Goal: Find specific page/section: Find specific page/section

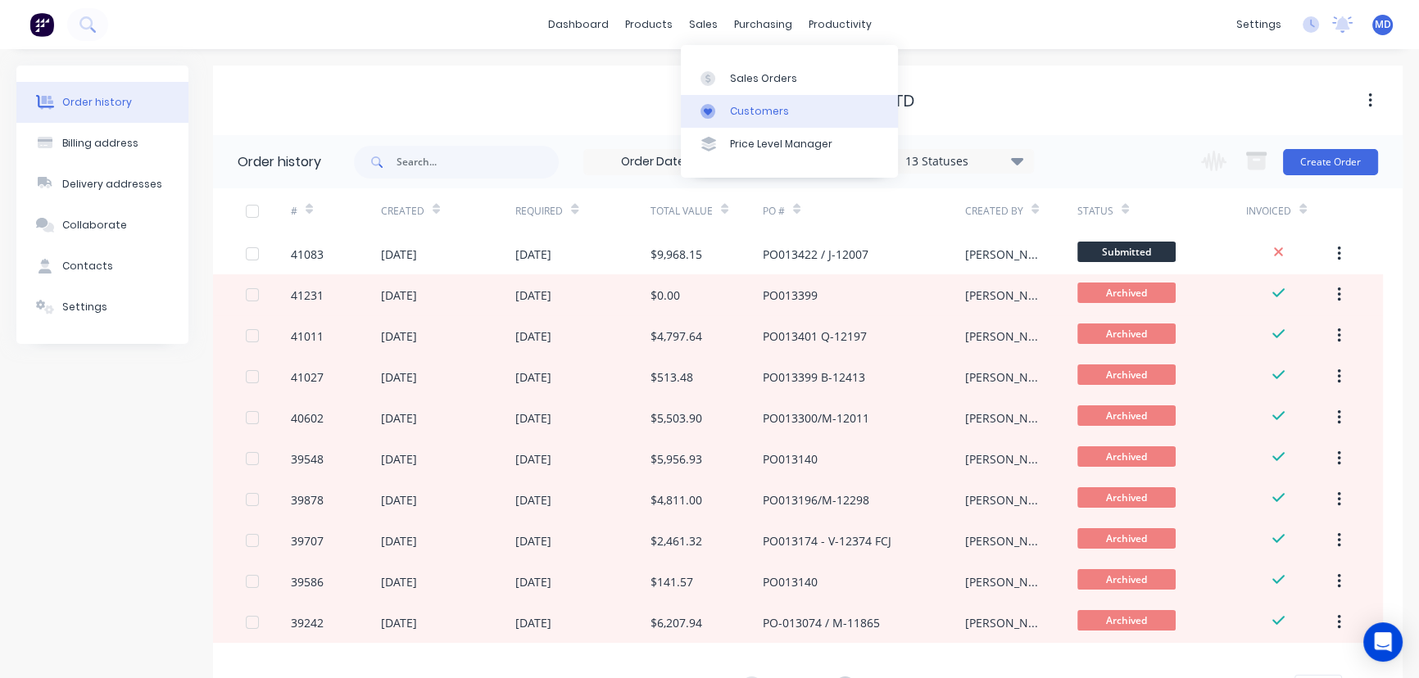
click at [761, 113] on div "Customers" at bounding box center [759, 111] width 59 height 15
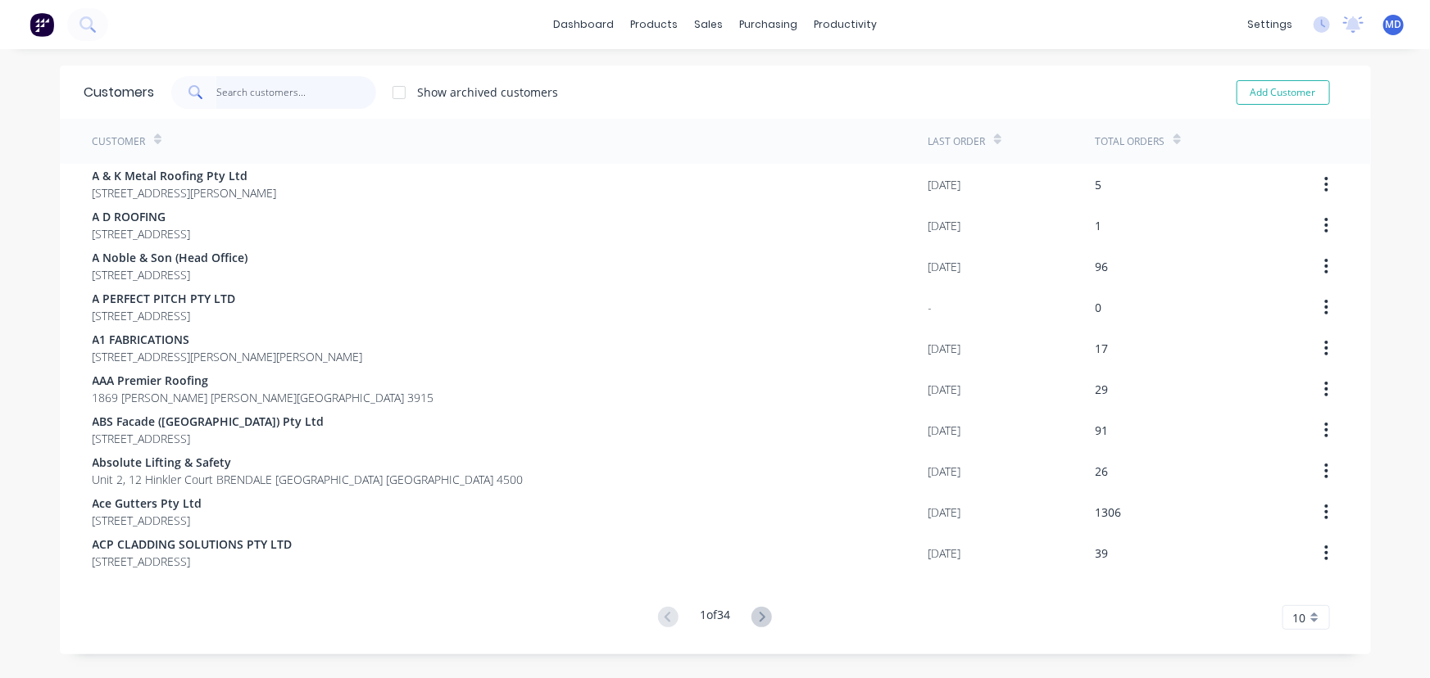
click at [315, 89] on input "text" at bounding box center [296, 92] width 160 height 33
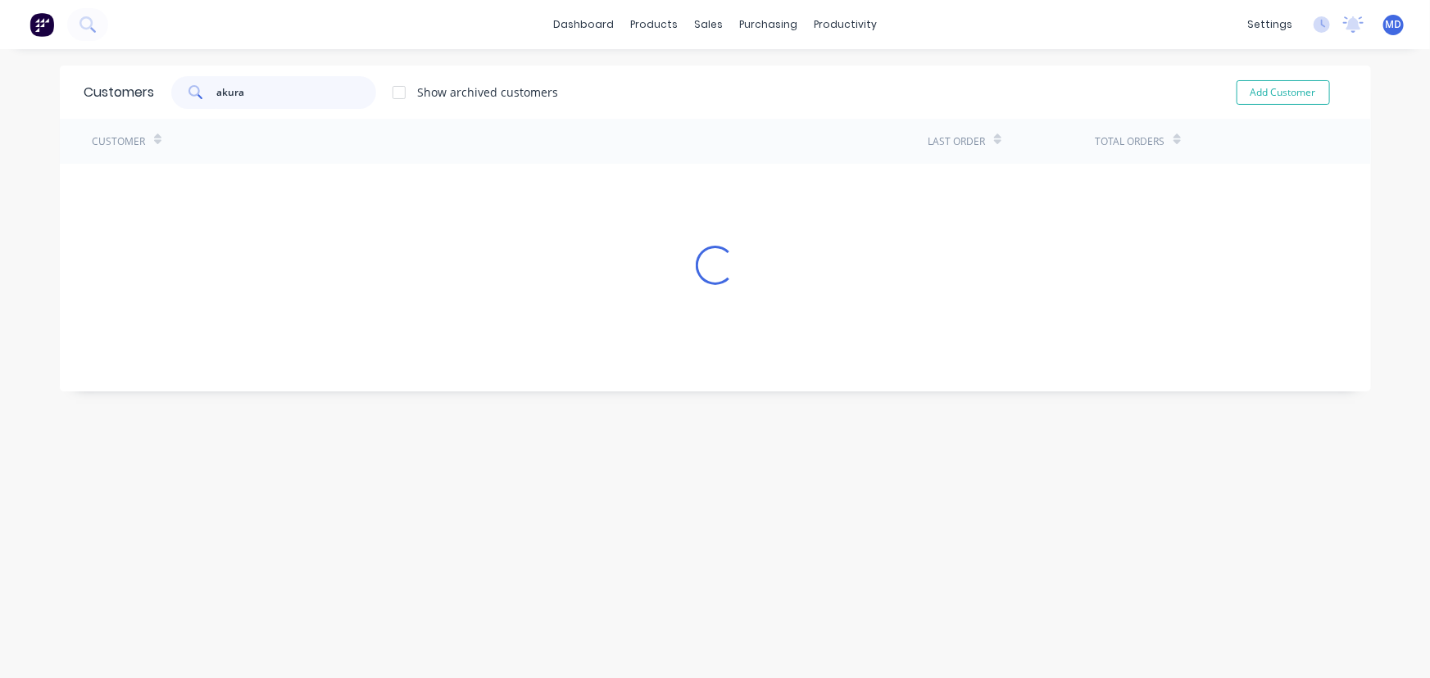
type input "akura"
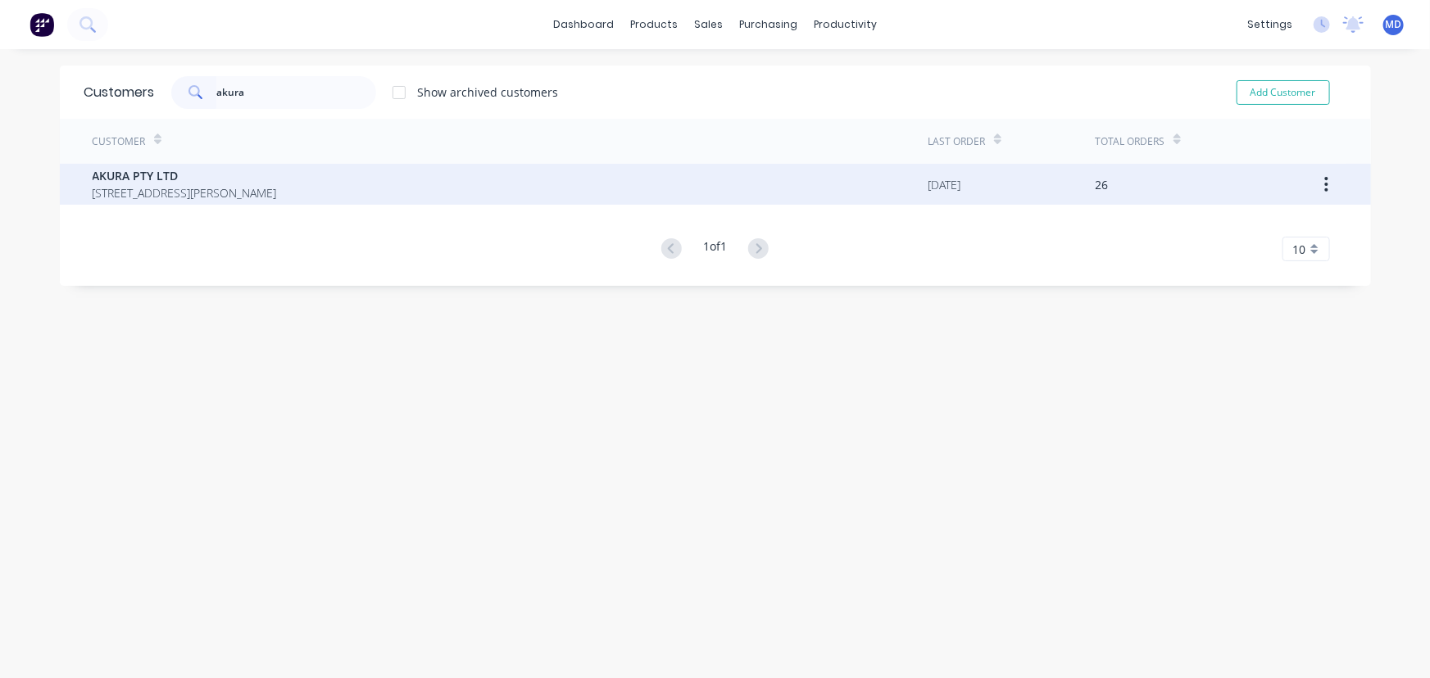
click at [158, 185] on span "[STREET_ADDRESS][PERSON_NAME]" at bounding box center [185, 192] width 184 height 17
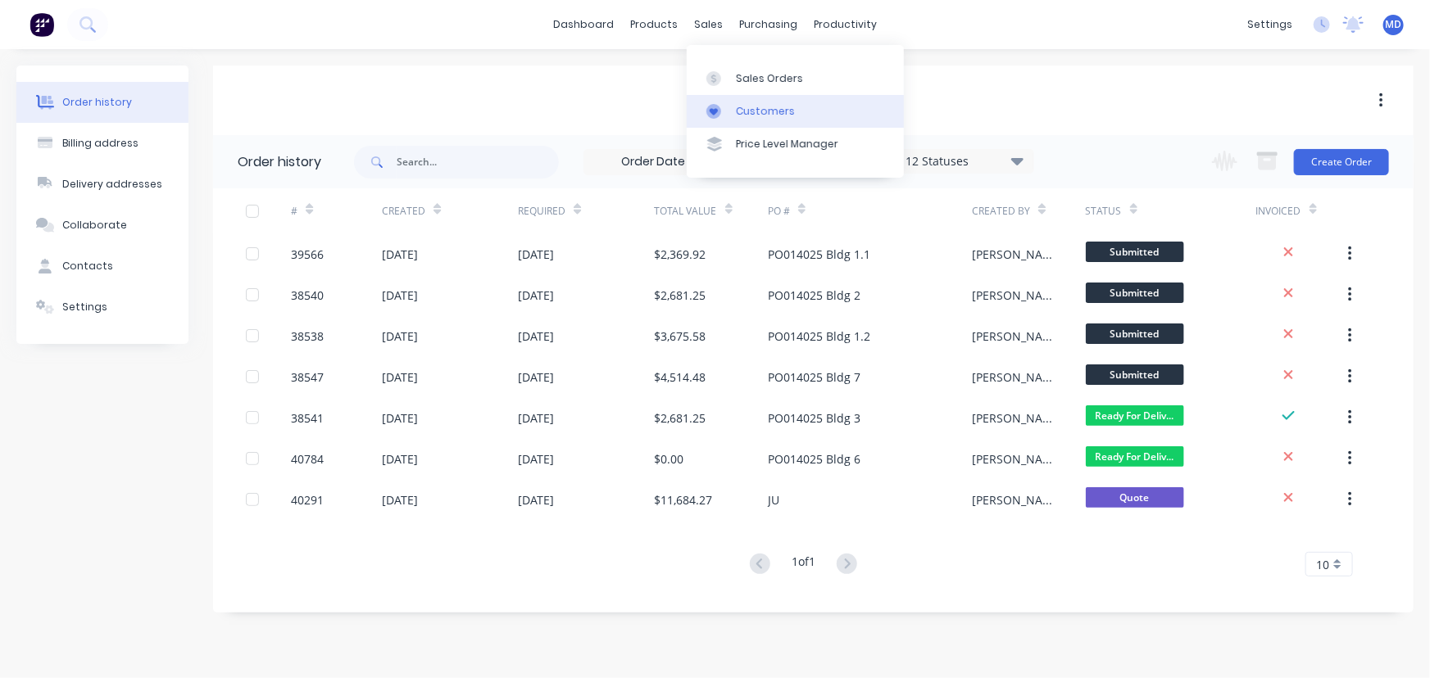
click at [755, 111] on div "Customers" at bounding box center [765, 111] width 59 height 15
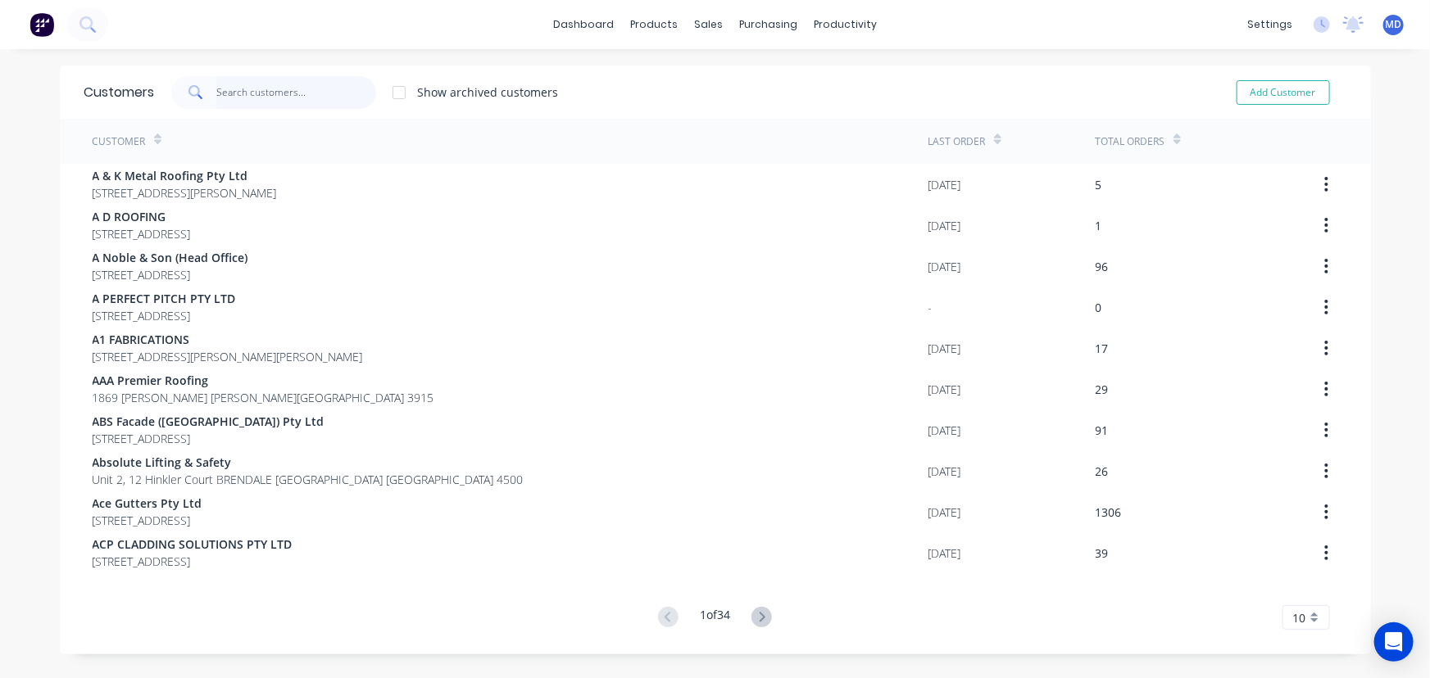
click at [315, 89] on input "text" at bounding box center [296, 92] width 160 height 33
click at [289, 93] on input "text" at bounding box center [296, 92] width 160 height 33
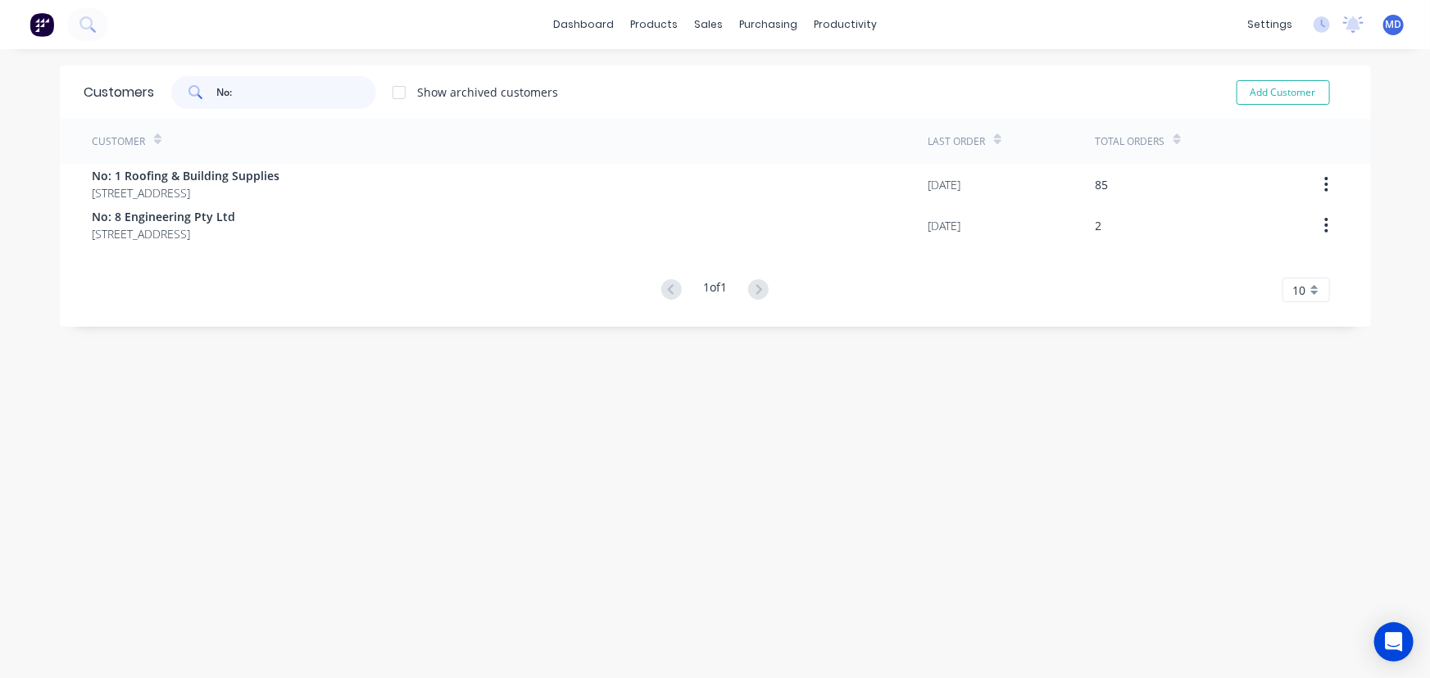
type input "No:"
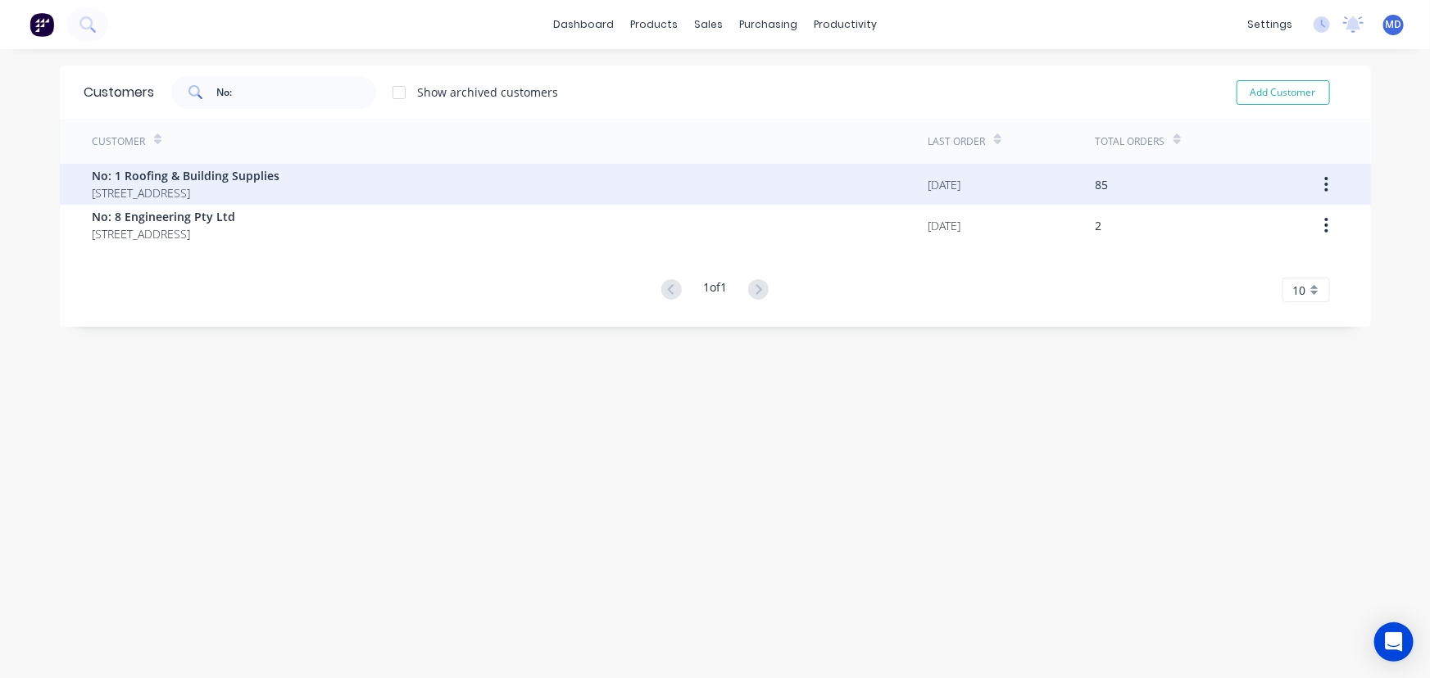
click at [210, 180] on span "No: 1 Roofing & Building Supplies" at bounding box center [187, 175] width 188 height 17
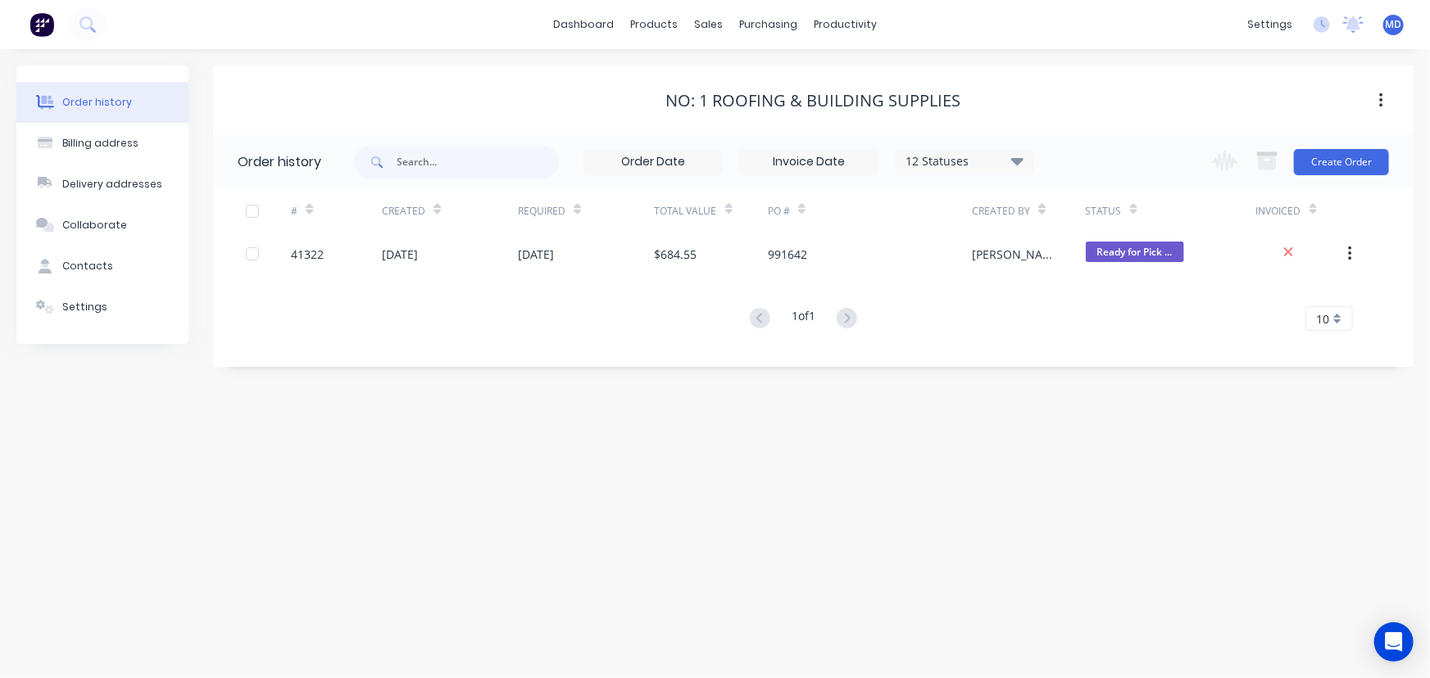
click at [1018, 158] on icon at bounding box center [1017, 160] width 12 height 7
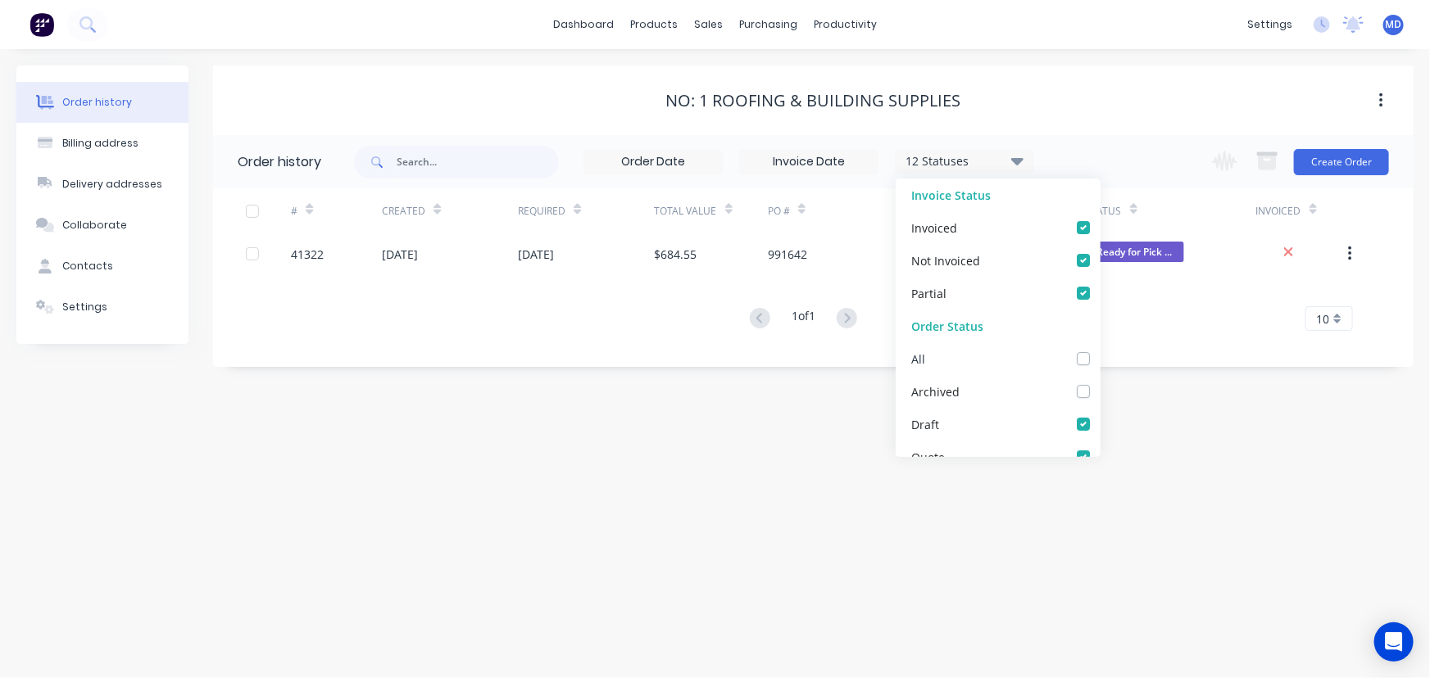
click at [1100, 350] on label at bounding box center [1100, 350] width 0 height 0
click at [1100, 361] on input "checkbox" at bounding box center [1106, 358] width 13 height 16
checkbox input "true"
click at [1151, 378] on div "Order history Billing address Delivery addresses Collaborate Contacts Settings …" at bounding box center [715, 363] width 1430 height 629
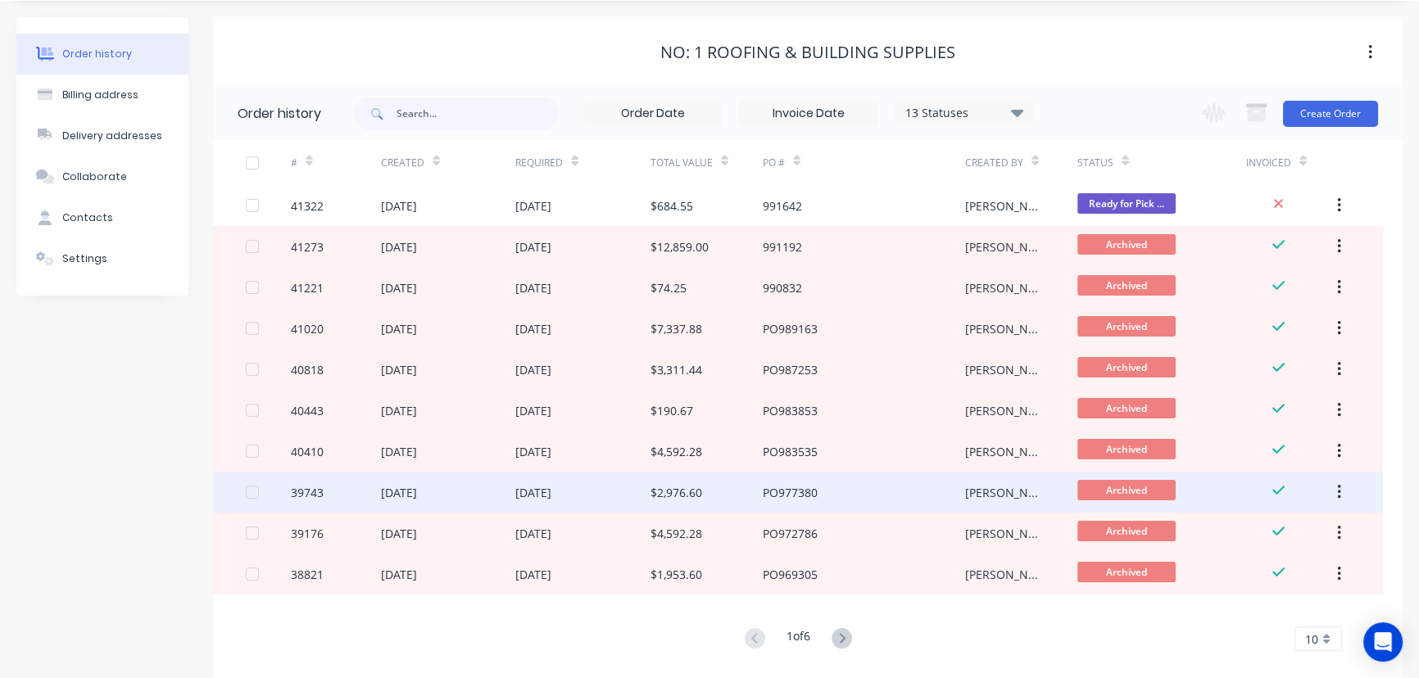
scroll to position [74, 0]
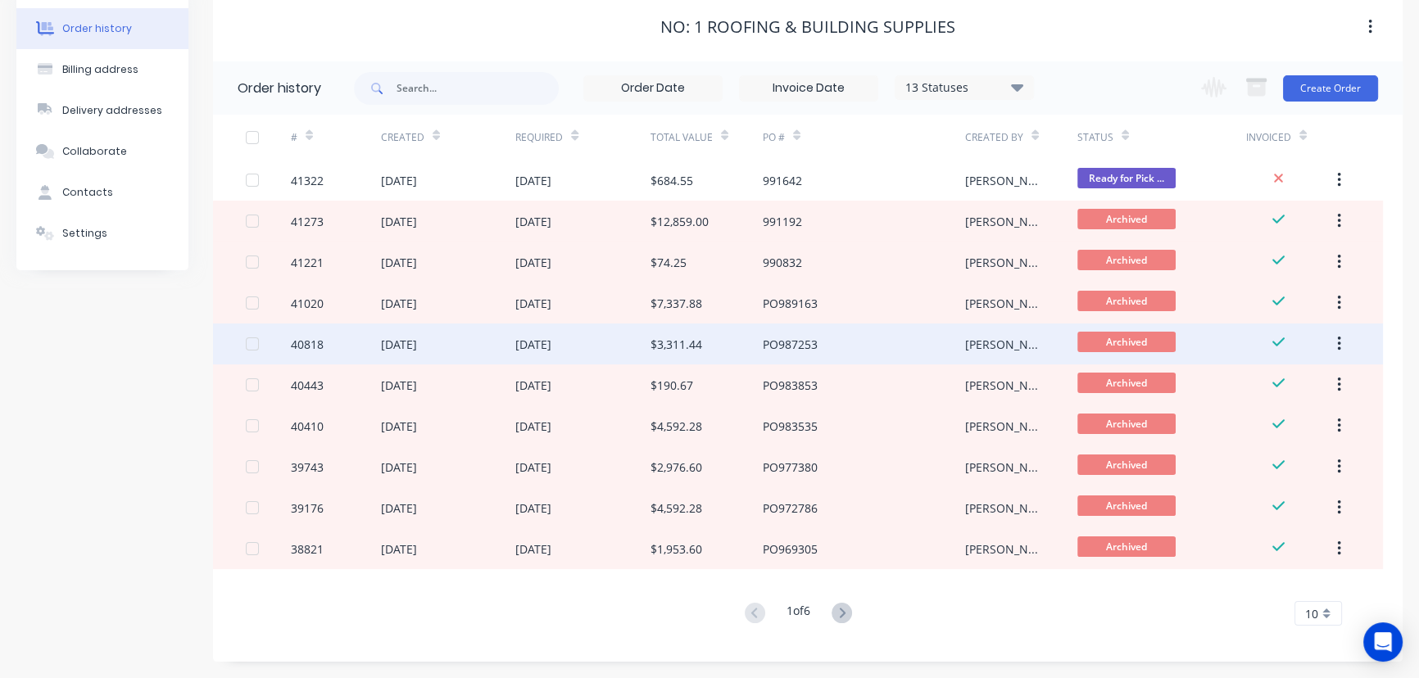
click at [551, 347] on div "28 Jul 2025" at bounding box center [533, 344] width 36 height 17
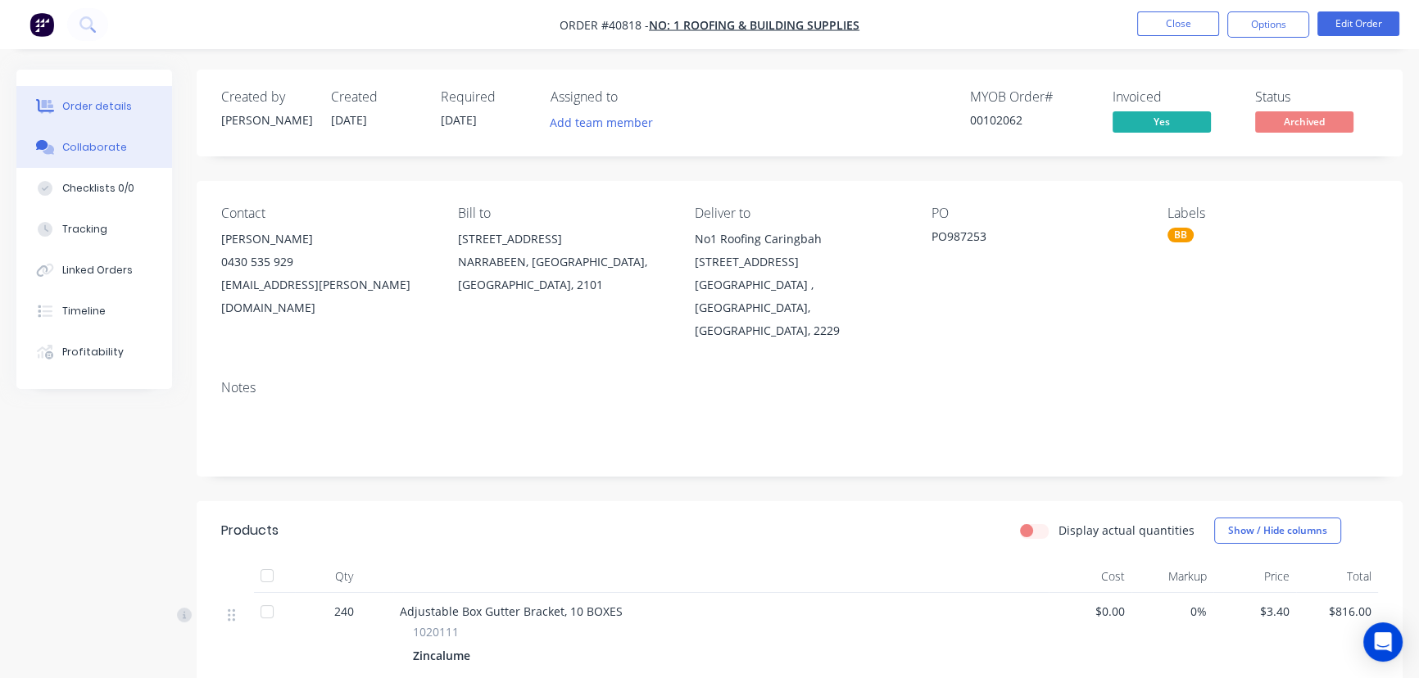
click at [77, 147] on div "Collaborate" at bounding box center [94, 147] width 65 height 15
